Goal: Information Seeking & Learning: Learn about a topic

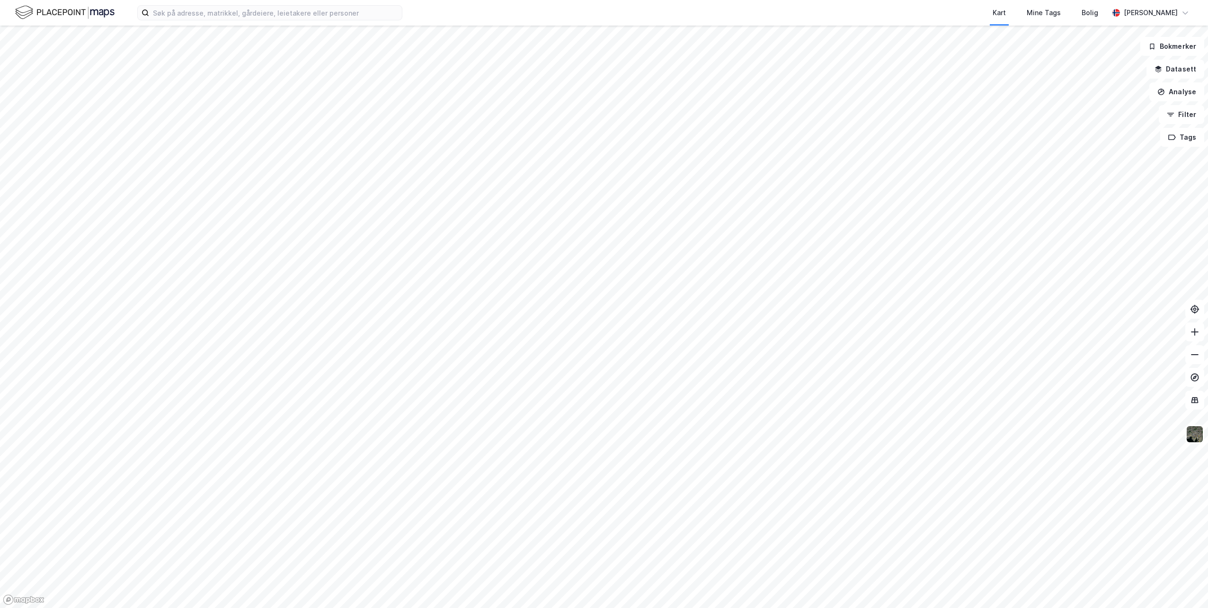
click at [270, 21] on div "Kart Mine Tags Bolig [PERSON_NAME]" at bounding box center [604, 13] width 1208 height 26
click at [270, 18] on input at bounding box center [275, 13] width 253 height 14
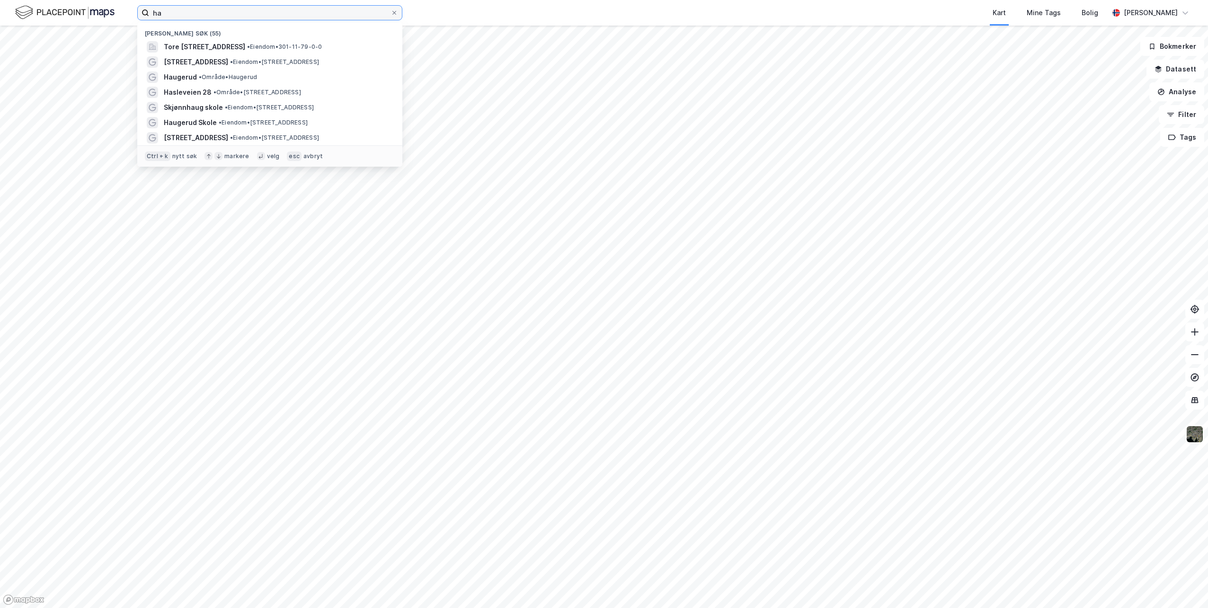
type input "h"
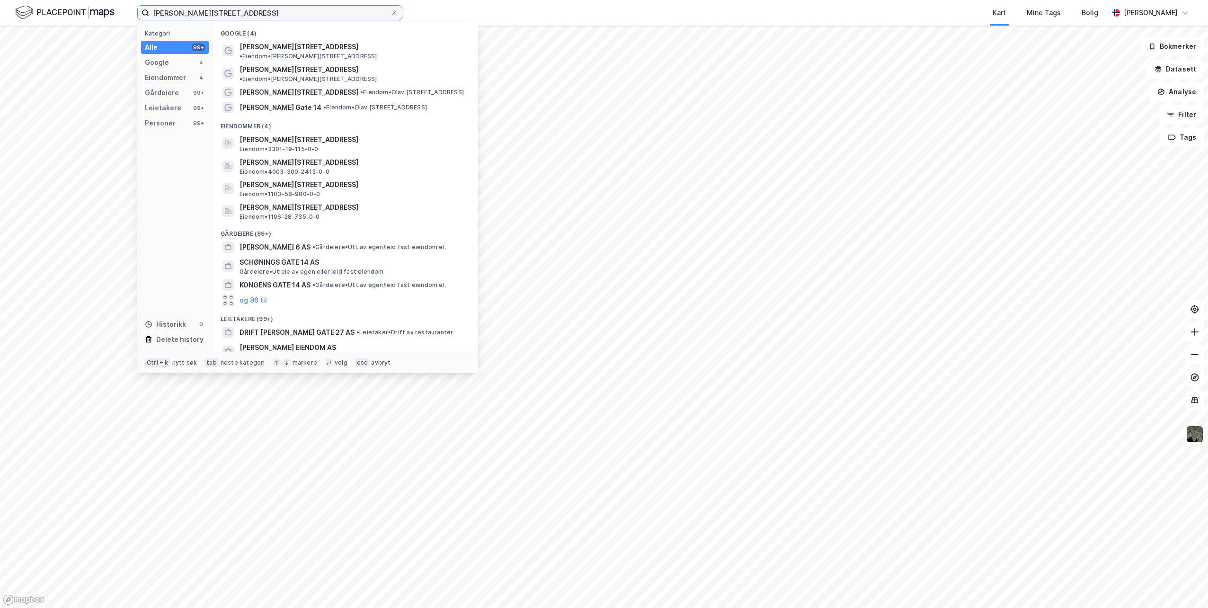
type input "[PERSON_NAME][STREET_ADDRESS]"
click at [279, 38] on div "Google (4)" at bounding box center [345, 30] width 265 height 17
click at [284, 87] on span "[PERSON_NAME][STREET_ADDRESS]" at bounding box center [298, 92] width 119 height 11
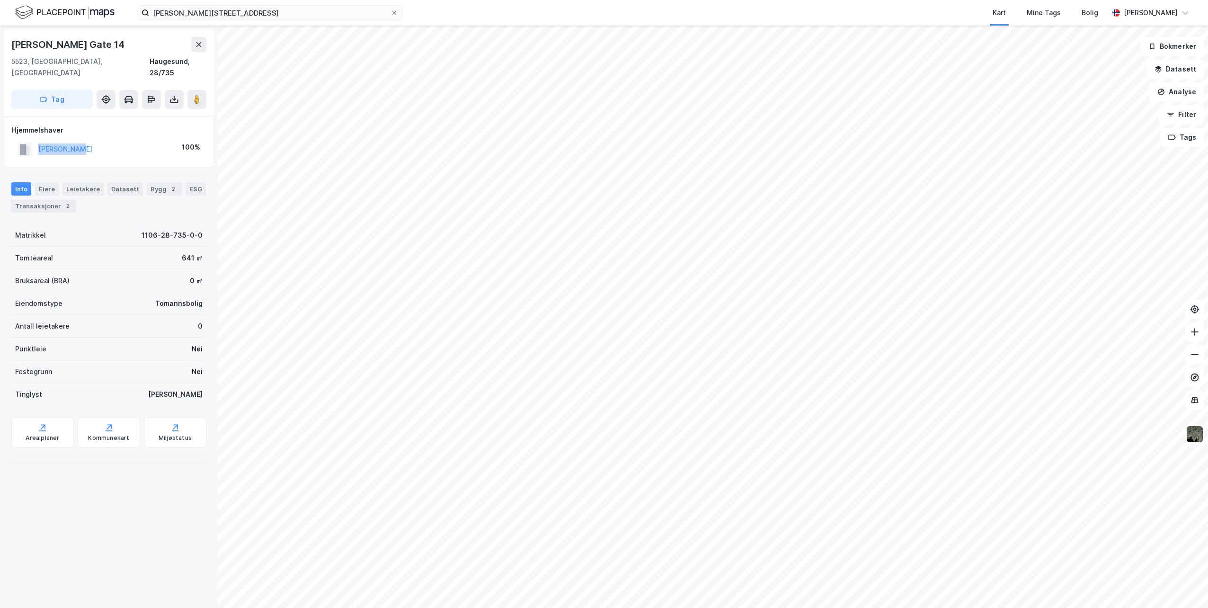
drag, startPoint x: 89, startPoint y: 138, endPoint x: 37, endPoint y: 139, distance: 52.1
click at [37, 140] on div "[PERSON_NAME] 100%" at bounding box center [109, 149] width 194 height 19
click at [1185, 73] on button "Datasett" at bounding box center [1175, 69] width 58 height 19
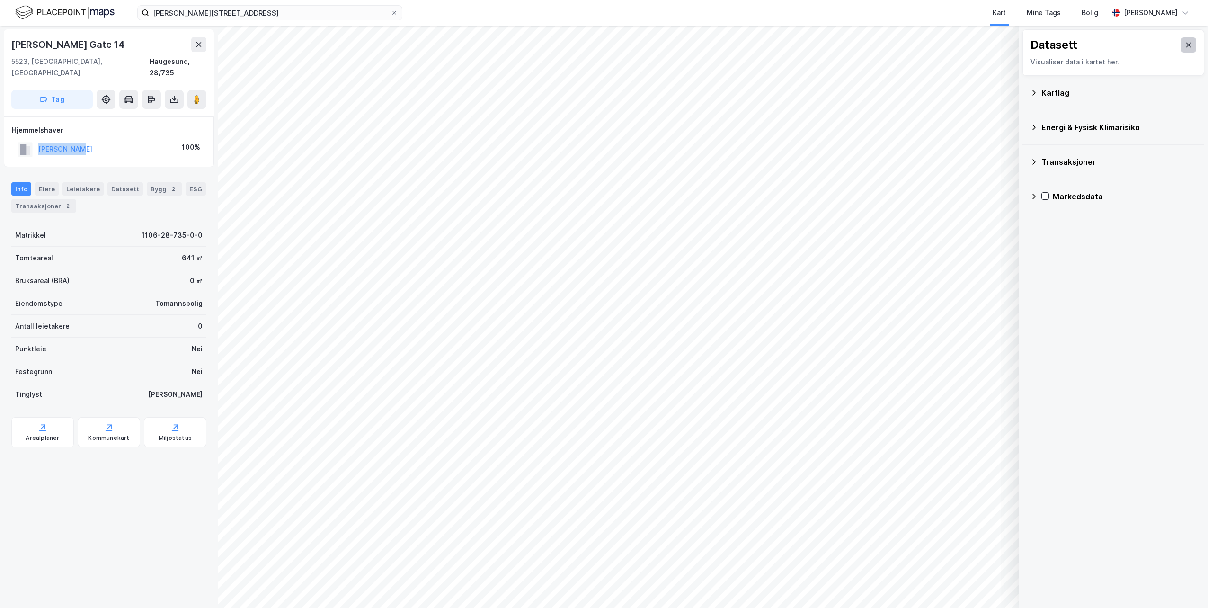
click at [1187, 44] on button at bounding box center [1188, 44] width 15 height 15
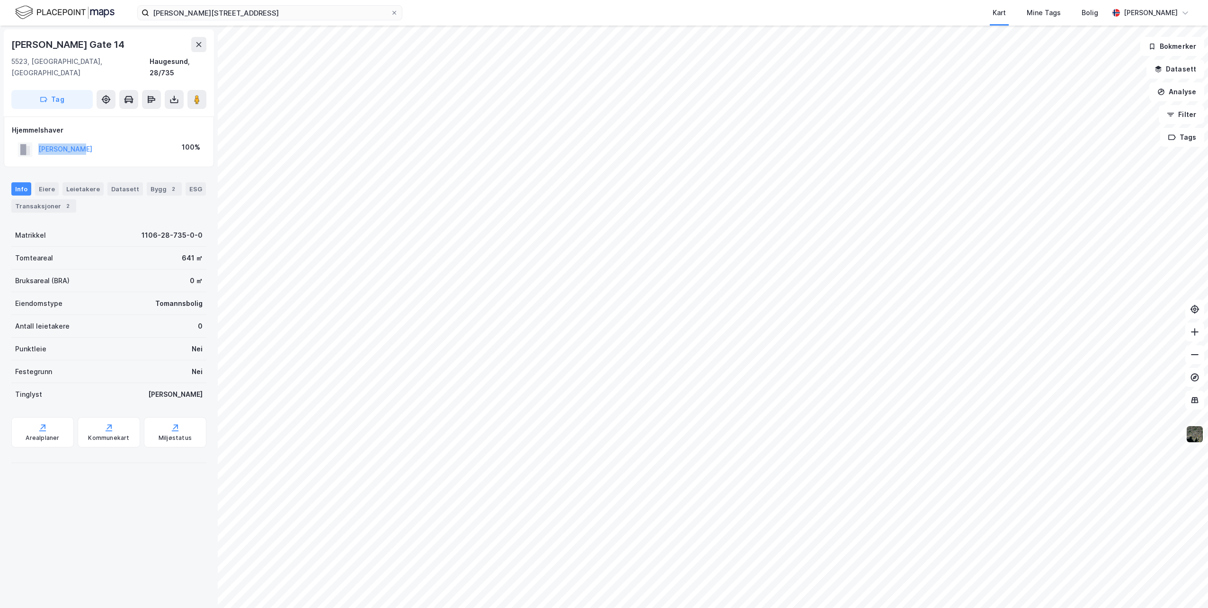
click at [1194, 437] on img at bounding box center [1195, 434] width 18 height 18
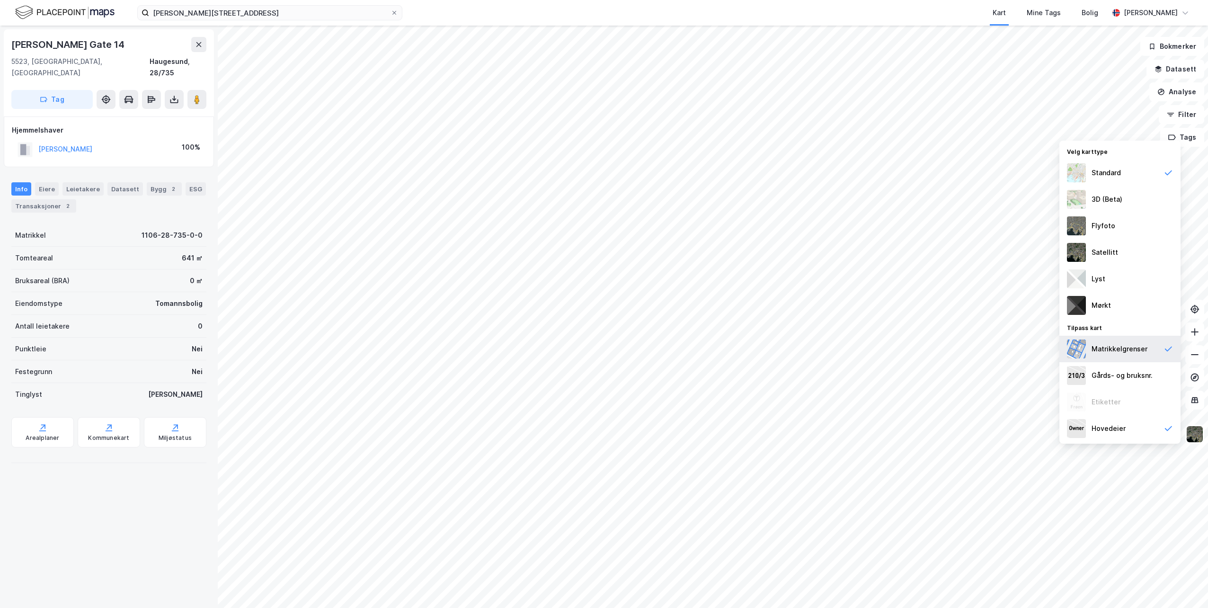
click at [1135, 349] on div "Matrikkelgrenser" at bounding box center [1119, 348] width 56 height 11
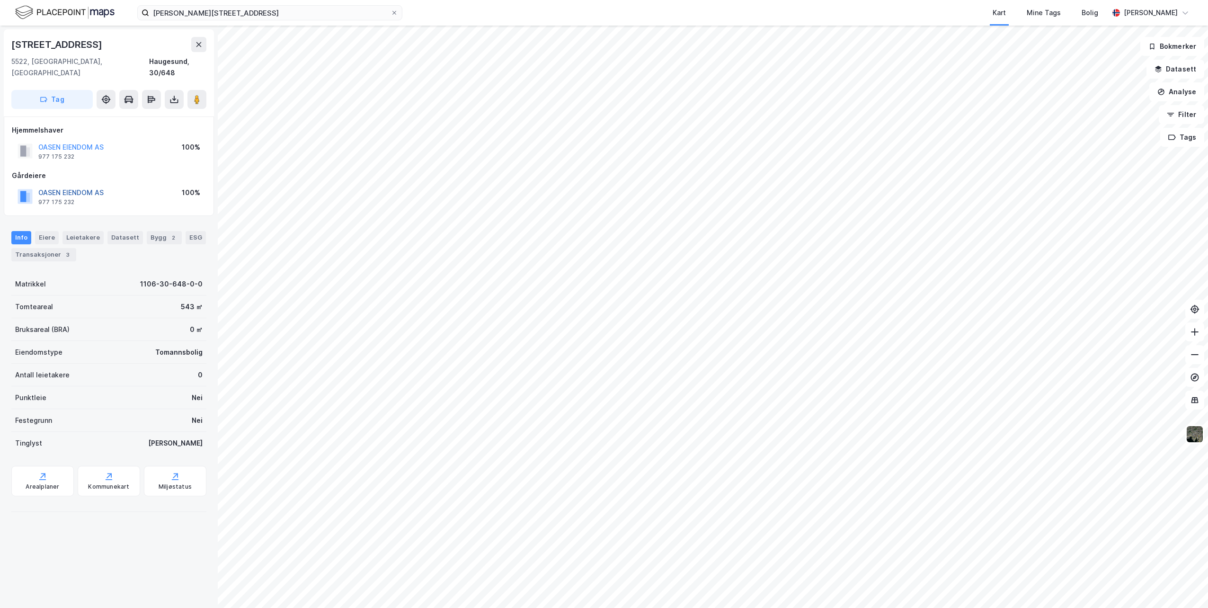
click at [0, 0] on button "OASEN EIENDOM AS" at bounding box center [0, 0] width 0 height 0
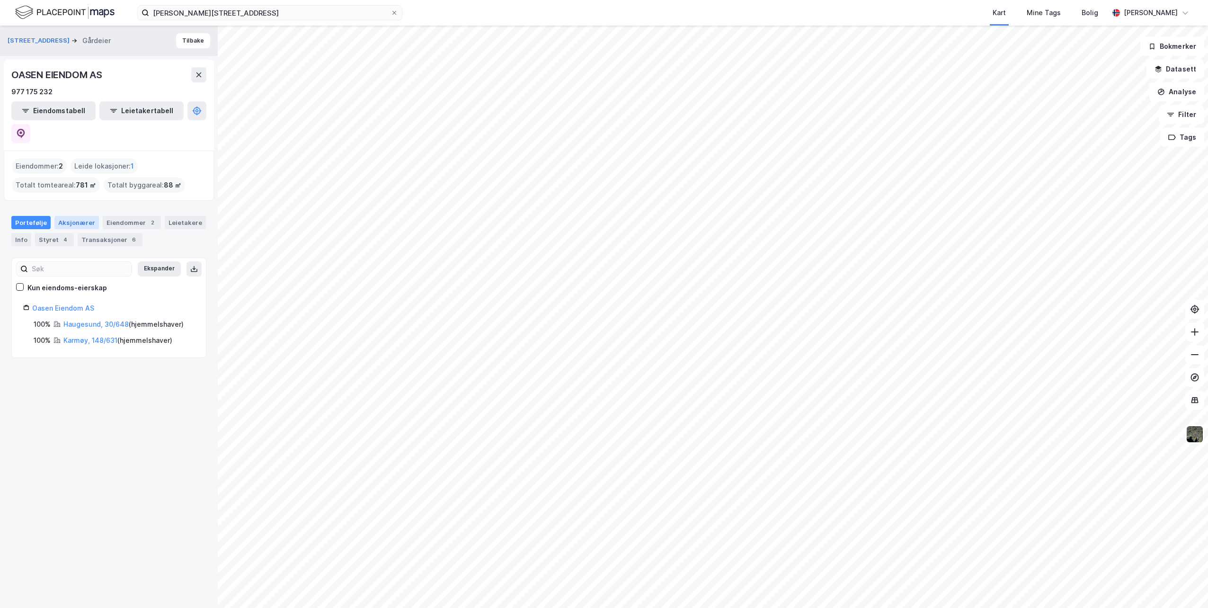
click at [83, 216] on div "Aksjonærer" at bounding box center [76, 222] width 44 height 13
click at [45, 216] on div "Portefølje" at bounding box center [30, 222] width 39 height 13
click at [207, 73] on div "OASEN EIENDOM AS 977 175 232 Eiendomstabell Leietakertabell" at bounding box center [109, 105] width 210 height 91
click at [201, 74] on icon at bounding box center [199, 75] width 8 height 8
